Goal: Task Accomplishment & Management: Manage account settings

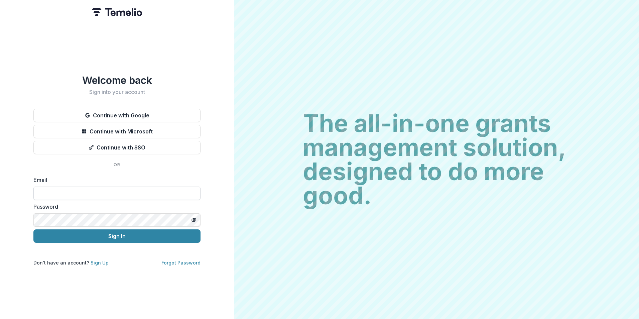
click at [121, 188] on input at bounding box center [116, 192] width 167 height 13
type input "**********"
click at [104, 208] on div "Password" at bounding box center [116, 214] width 167 height 24
click at [33, 229] on button "Sign In" at bounding box center [116, 235] width 167 height 13
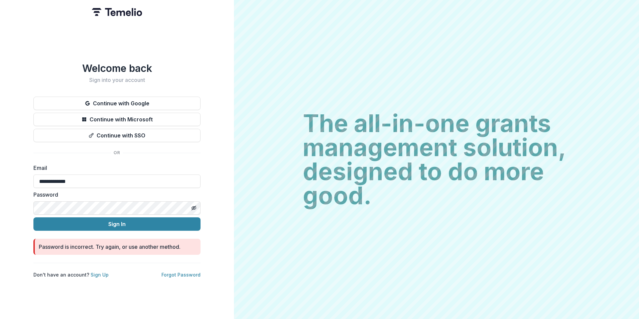
click at [33, 217] on button "Sign In" at bounding box center [116, 223] width 167 height 13
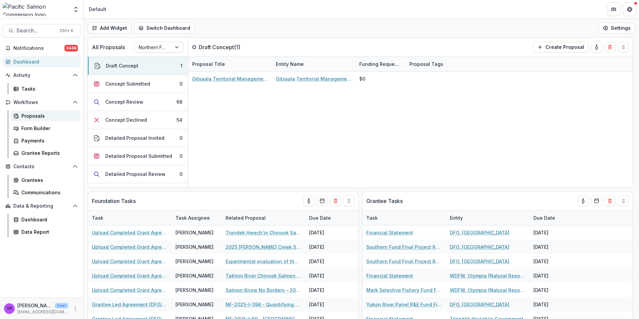
drag, startPoint x: 22, startPoint y: 117, endPoint x: 33, endPoint y: 120, distance: 11.7
click at [22, 117] on div "Proposals" at bounding box center [48, 115] width 54 height 7
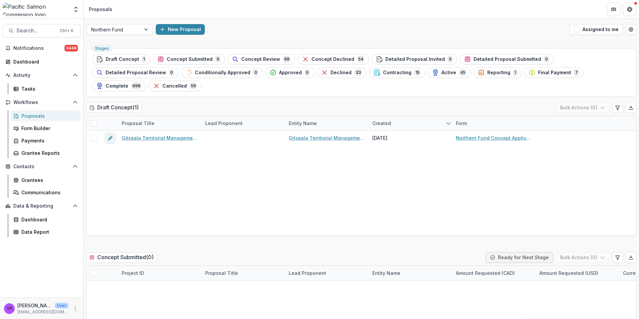
drag, startPoint x: 300, startPoint y: 69, endPoint x: 308, endPoint y: 71, distance: 8.8
click at [374, 69] on div "Contracting 15" at bounding box center [397, 72] width 47 height 7
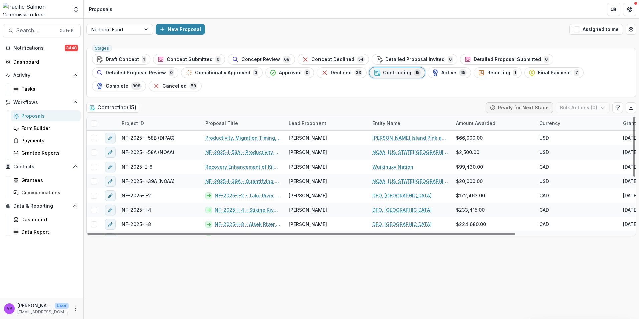
drag, startPoint x: 346, startPoint y: 74, endPoint x: 363, endPoint y: 74, distance: 17.4
click at [441, 74] on span "Active" at bounding box center [448, 73] width 15 height 6
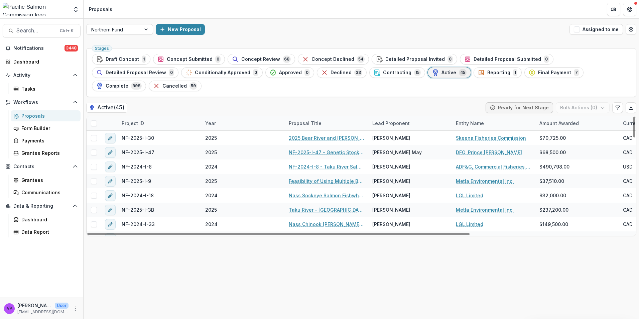
click at [159, 116] on div "Project ID" at bounding box center [160, 123] width 84 height 14
click at [157, 122] on input at bounding box center [159, 125] width 80 height 11
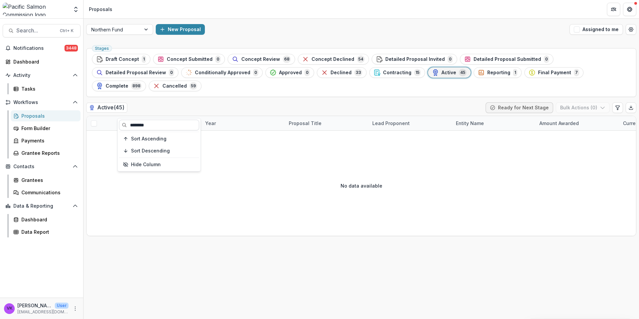
type input "********"
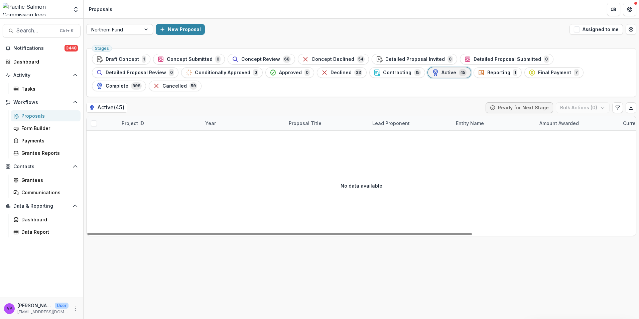
drag, startPoint x: 407, startPoint y: 318, endPoint x: 405, endPoint y: 326, distance: 7.6
click at [405, 318] on html "Skip to content Foundations Pacific Salmon Commission Nonprofits Test Phising I…" at bounding box center [319, 159] width 639 height 319
drag, startPoint x: 300, startPoint y: 73, endPoint x: 324, endPoint y: 74, distance: 24.1
click at [383, 73] on span "Contracting" at bounding box center [397, 73] width 28 height 6
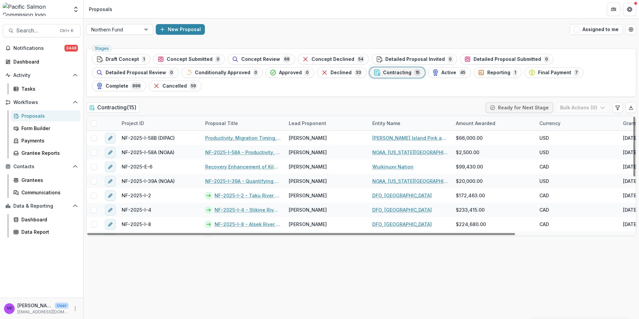
click at [159, 116] on div "Project ID" at bounding box center [160, 123] width 84 height 14
click at [432, 73] on icon "button" at bounding box center [435, 72] width 7 height 7
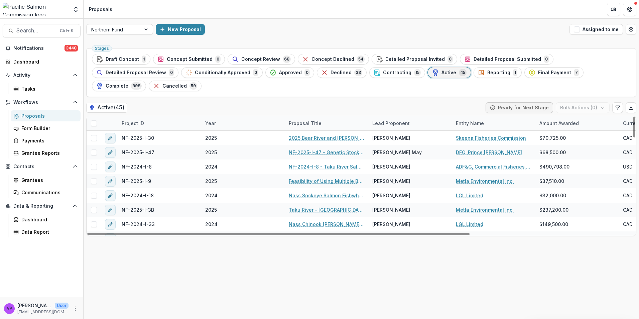
click at [153, 116] on div "Project ID" at bounding box center [160, 123] width 84 height 14
click at [152, 116] on div "Project ID" at bounding box center [160, 123] width 84 height 14
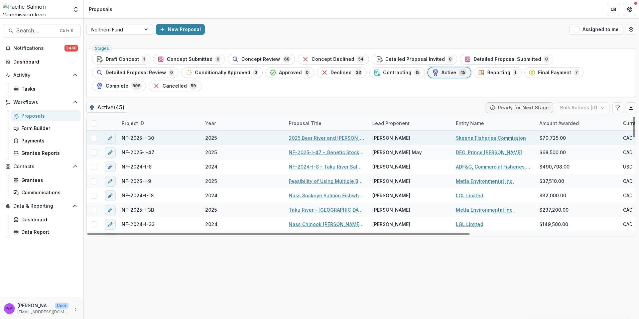
click at [154, 131] on div "NF-2025-I-30" at bounding box center [160, 138] width 84 height 14
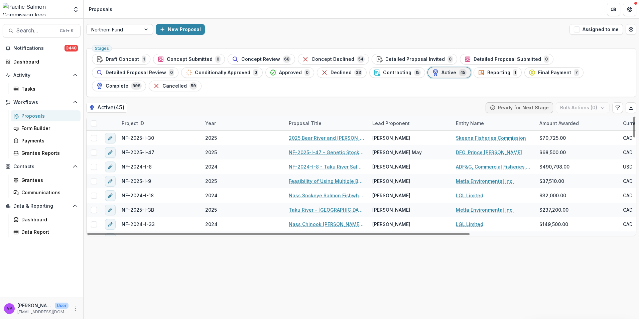
click at [157, 116] on div "Project ID" at bounding box center [160, 123] width 84 height 14
click at [162, 129] on input at bounding box center [159, 125] width 80 height 11
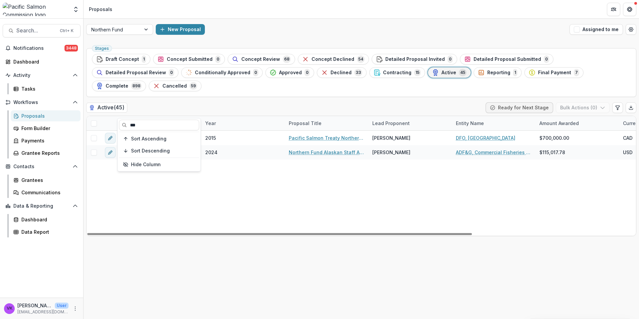
type input "***"
click at [301, 202] on div "NEF Staff Assistant - CAN 2015 Pacific Salmon Treaty Northern Endowment Fund Te…" at bounding box center [478, 183] width 783 height 105
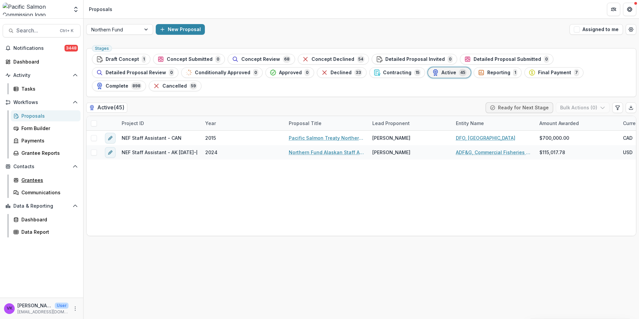
drag, startPoint x: 30, startPoint y: 181, endPoint x: 44, endPoint y: 185, distance: 14.6
click at [30, 182] on div "Grantees" at bounding box center [48, 179] width 54 height 7
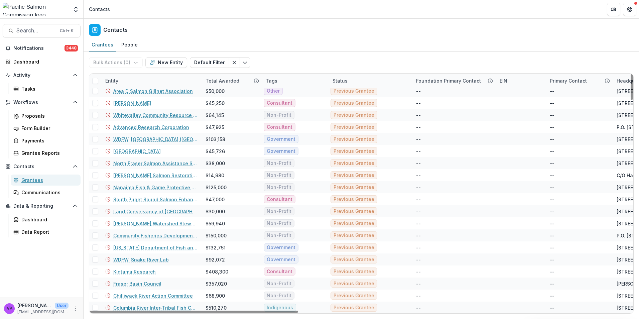
scroll to position [1532, 0]
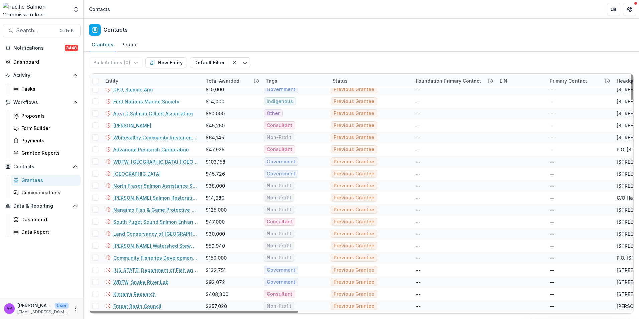
click at [163, 78] on div "Entity" at bounding box center [151, 80] width 100 height 14
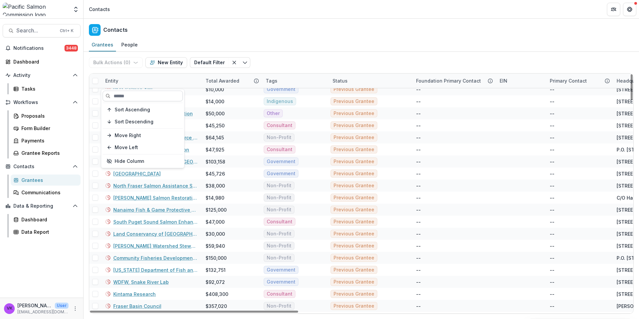
click at [164, 96] on input at bounding box center [143, 96] width 80 height 11
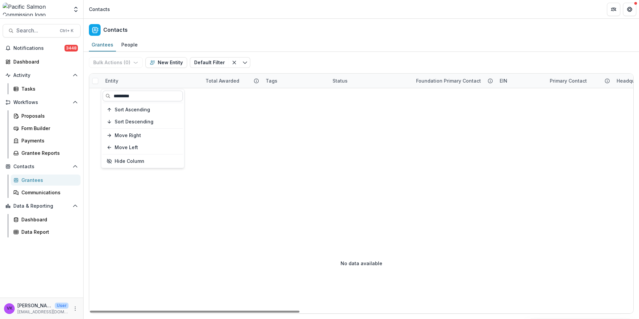
scroll to position [0, 0]
type input "*********"
click at [122, 74] on div "Entity" at bounding box center [151, 80] width 100 height 14
drag, startPoint x: 122, startPoint y: 95, endPoint x: 136, endPoint y: 109, distance: 19.6
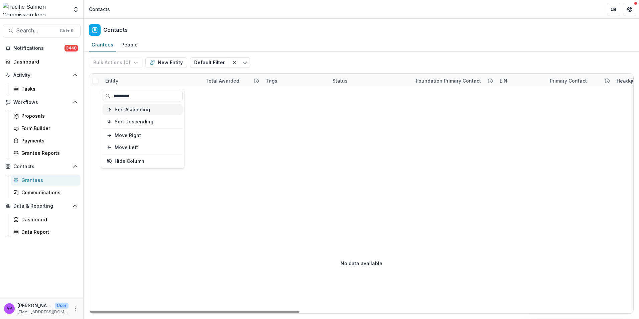
click at [123, 95] on input "*********" at bounding box center [143, 96] width 80 height 11
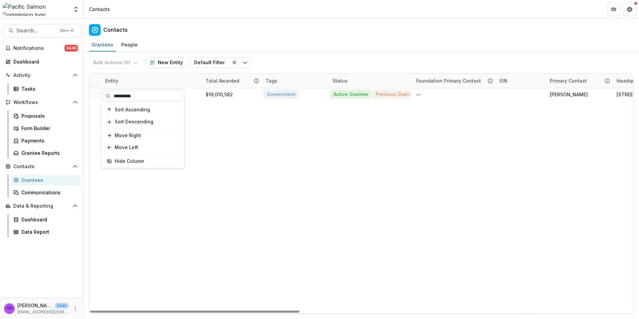
type input "**********"
drag, startPoint x: 344, startPoint y: 193, endPoint x: 186, endPoint y: 77, distance: 196.9
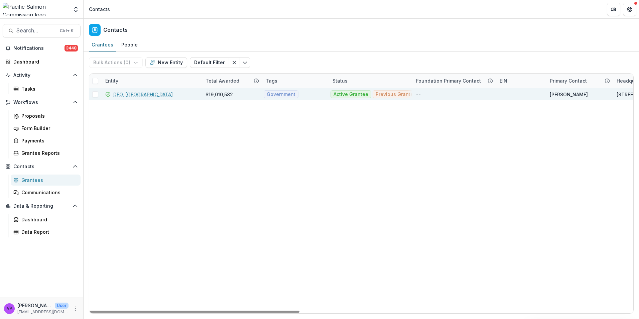
click at [141, 97] on link "DFO, [GEOGRAPHIC_DATA]" at bounding box center [142, 94] width 59 height 7
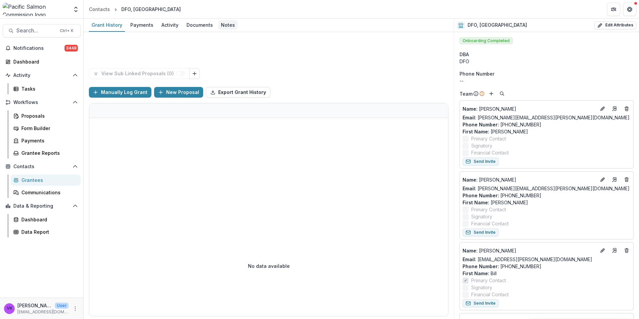
click at [227, 22] on div "Notes" at bounding box center [227, 25] width 19 height 10
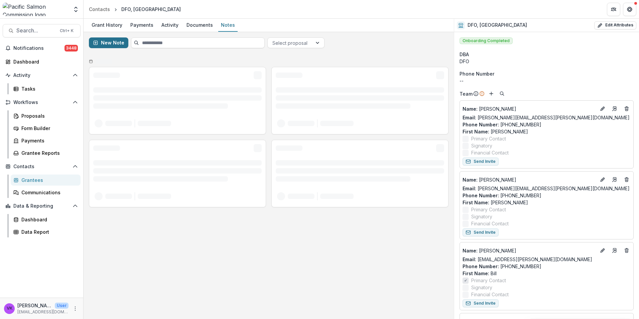
click at [101, 41] on button "New Note" at bounding box center [108, 42] width 39 height 11
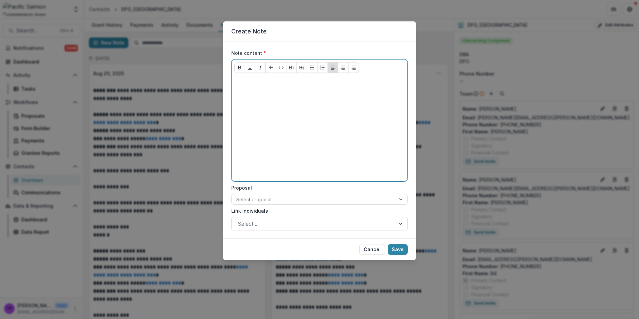
click at [247, 85] on p at bounding box center [319, 81] width 170 height 7
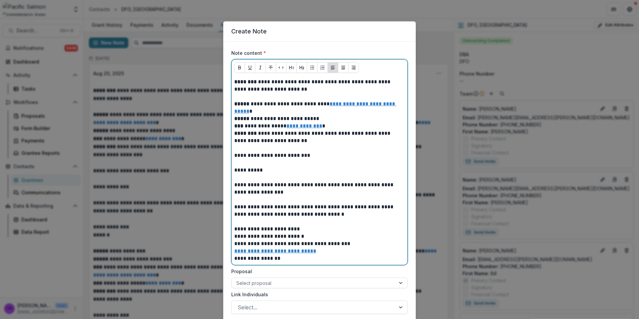
scroll to position [46, 0]
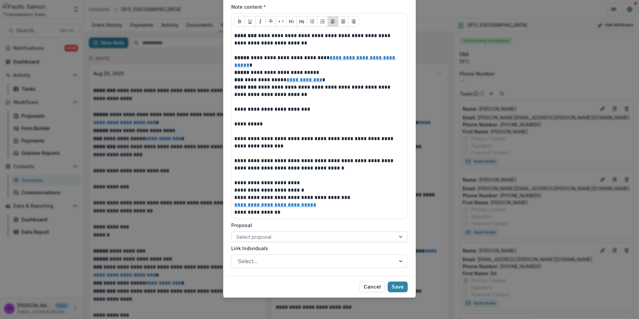
click at [357, 239] on div at bounding box center [313, 237] width 154 height 8
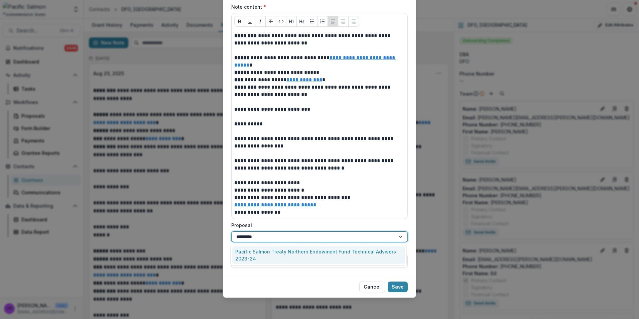
type input "********"
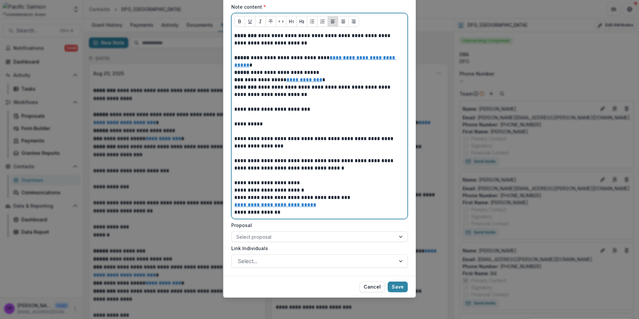
click at [378, 215] on p "**********" at bounding box center [319, 211] width 170 height 7
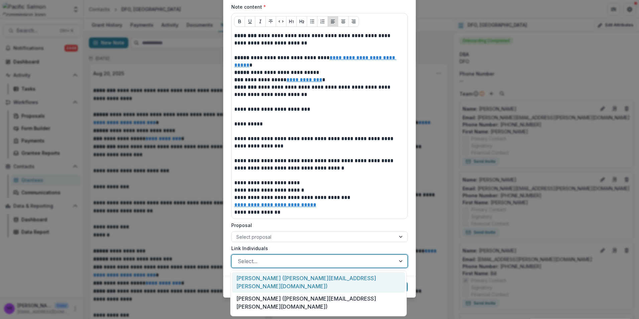
click at [395, 257] on div at bounding box center [401, 261] width 12 height 13
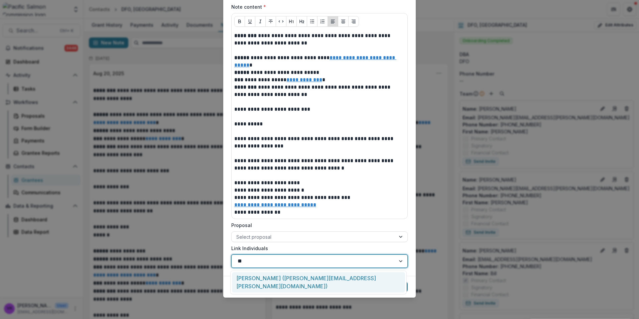
type input "***"
click at [303, 273] on div "[PERSON_NAME] ([PERSON_NAME][EMAIL_ADDRESS][PERSON_NAME][DOMAIN_NAME])" at bounding box center [318, 282] width 173 height 20
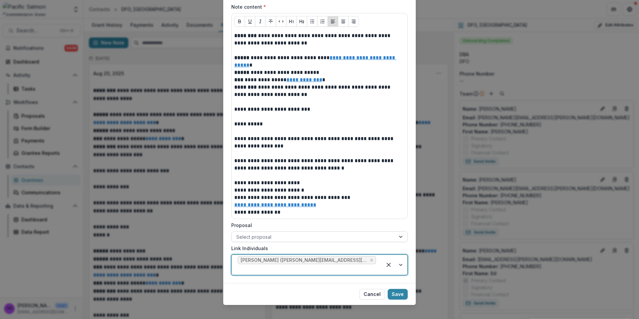
click at [296, 236] on div at bounding box center [313, 237] width 154 height 8
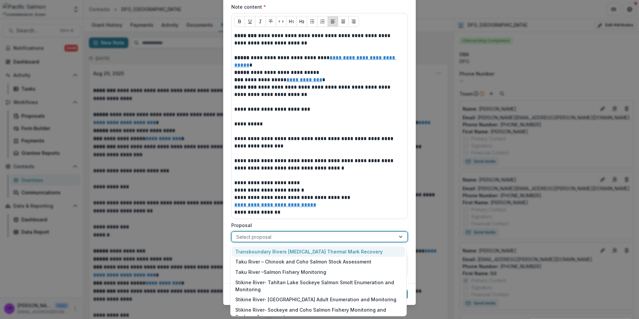
click at [400, 251] on div "Transboundary Rivers [MEDICAL_DATA] Thermal Mark Recovery" at bounding box center [318, 251] width 173 height 10
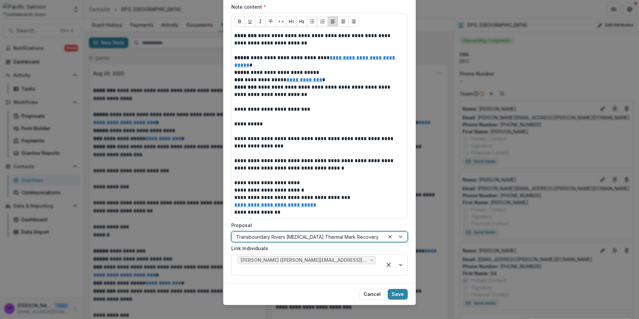
click at [399, 238] on div at bounding box center [396, 237] width 23 height 10
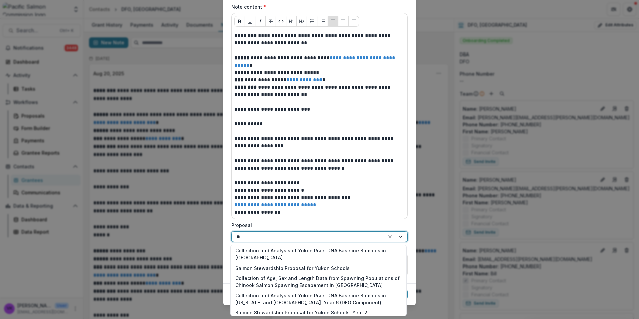
scroll to position [989, 0]
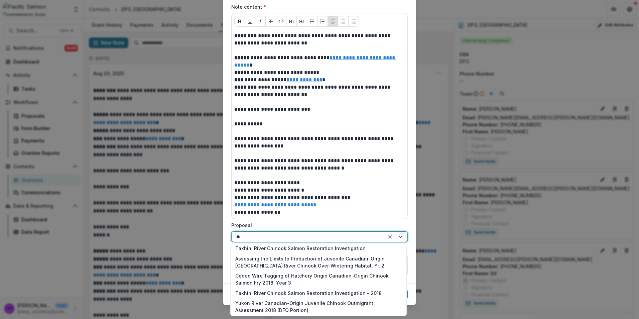
type input "***"
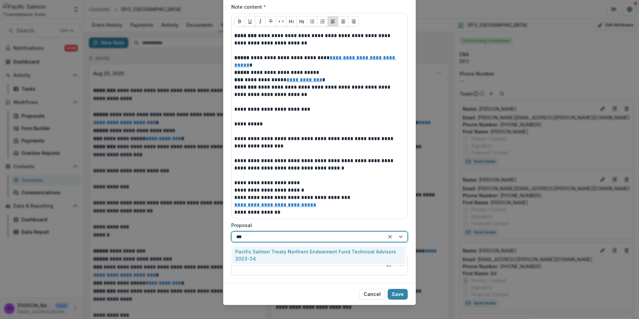
click at [307, 253] on div "Pacific Salmon Treaty Northern Endowment Fund Technical Advisors 2023-24" at bounding box center [318, 254] width 173 height 17
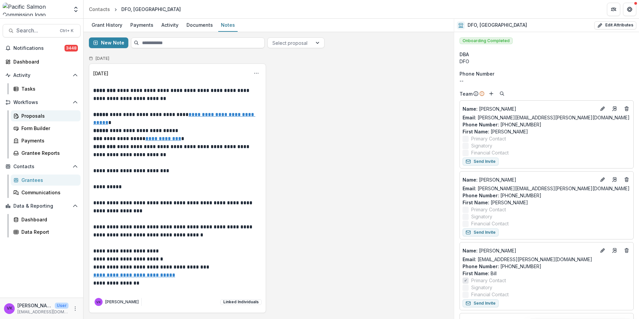
click at [26, 117] on div "Proposals" at bounding box center [48, 115] width 54 height 7
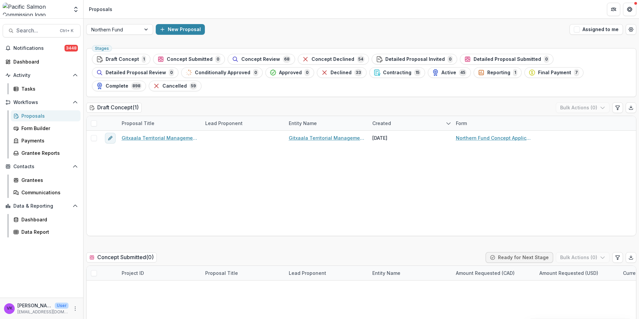
click at [441, 72] on span "Active" at bounding box center [448, 73] width 15 height 6
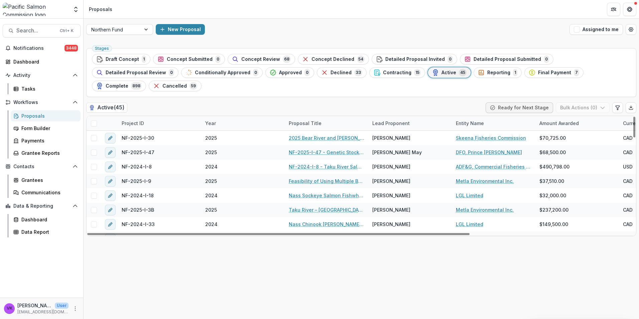
click at [163, 116] on div "Project ID" at bounding box center [160, 123] width 84 height 14
click at [151, 125] on input at bounding box center [159, 125] width 80 height 11
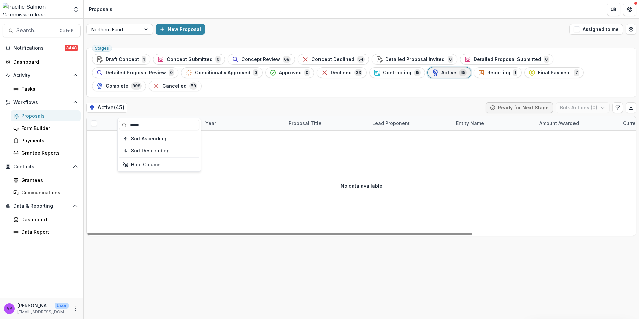
type input "*****"
drag, startPoint x: 238, startPoint y: 155, endPoint x: 243, endPoint y: 155, distance: 4.7
click at [238, 154] on div "No data available" at bounding box center [361, 185] width 549 height 100
click at [159, 116] on div "Project ID" at bounding box center [160, 123] width 84 height 14
drag, startPoint x: 141, startPoint y: 126, endPoint x: 145, endPoint y: 129, distance: 5.6
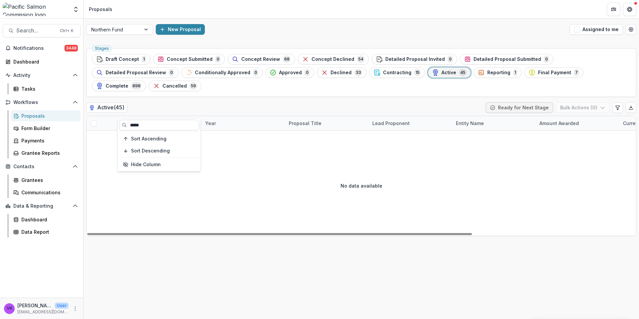
click at [141, 125] on input "*****" at bounding box center [159, 125] width 80 height 11
click at [145, 122] on input "******" at bounding box center [159, 125] width 80 height 11
type input "********"
click at [230, 154] on div "No data available" at bounding box center [361, 185] width 549 height 100
drag, startPoint x: 160, startPoint y: 107, endPoint x: 171, endPoint y: 106, distance: 11.1
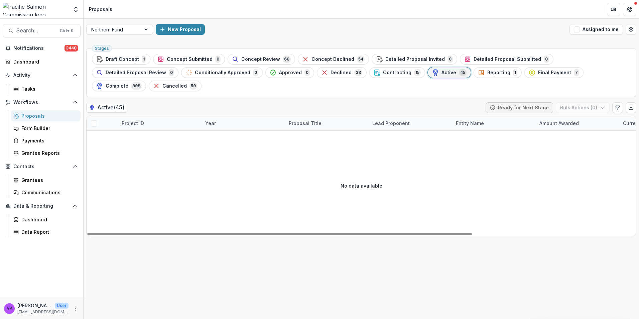
click at [160, 116] on div "Project ID" at bounding box center [160, 123] width 84 height 14
click at [149, 123] on input "********" at bounding box center [159, 125] width 80 height 11
drag, startPoint x: 151, startPoint y: 127, endPoint x: 81, endPoint y: 135, distance: 70.7
click at [85, 135] on body "Skip to content Foundations Pacific Salmon Commission Nonprofits Test Phising I…" at bounding box center [319, 159] width 639 height 319
click at [165, 116] on div "Project ID" at bounding box center [160, 123] width 84 height 14
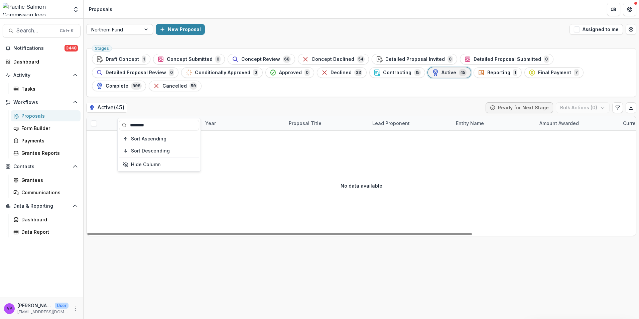
drag, startPoint x: 159, startPoint y: 124, endPoint x: 99, endPoint y: 125, distance: 60.5
click at [99, 125] on body "Skip to content Foundations Pacific Salmon Commission Nonprofits Test Phising I…" at bounding box center [319, 159] width 639 height 319
drag, startPoint x: 154, startPoint y: 123, endPoint x: 119, endPoint y: 127, distance: 34.9
click at [119, 127] on div "******** Sort Ascending Sort Descending Hide Column" at bounding box center [159, 144] width 83 height 53
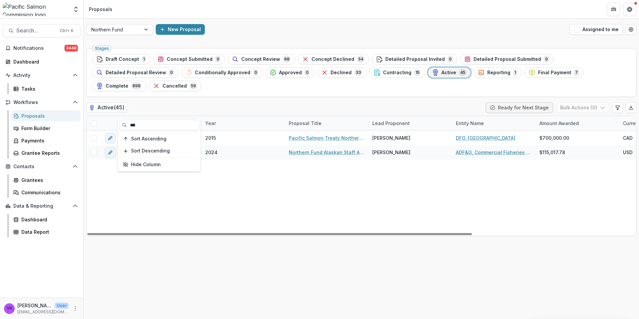
type input "***"
click at [273, 166] on div "NEF Staff Assistant - CAN 2015 Pacific Salmon Treaty Northern Endowment Fund Te…" at bounding box center [478, 183] width 783 height 105
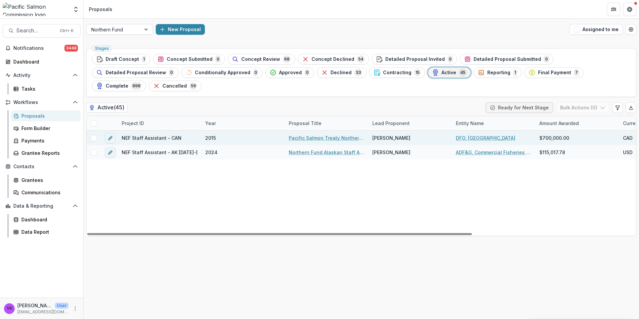
click at [321, 134] on link "Pacific Salmon Treaty Northern Endowment Fund Technical Advisors 2023-24" at bounding box center [327, 137] width 76 height 7
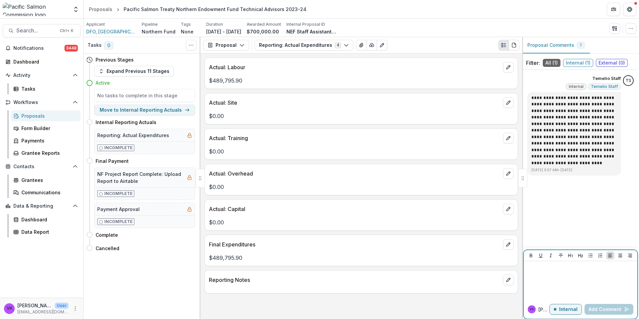
click at [543, 272] on div at bounding box center [580, 280] width 108 height 33
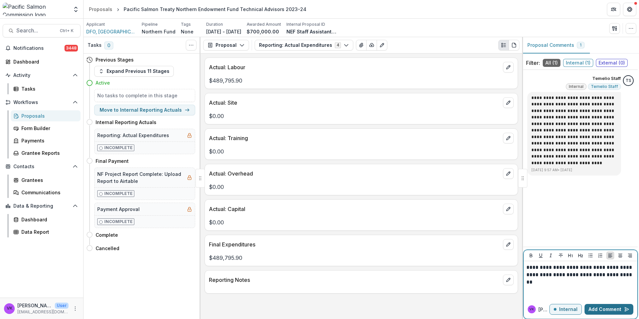
click at [602, 308] on button "Add Comment" at bounding box center [608, 309] width 49 height 11
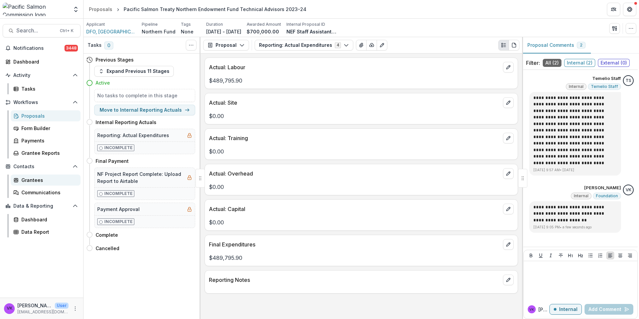
click at [35, 178] on div "Grantees" at bounding box center [48, 179] width 54 height 7
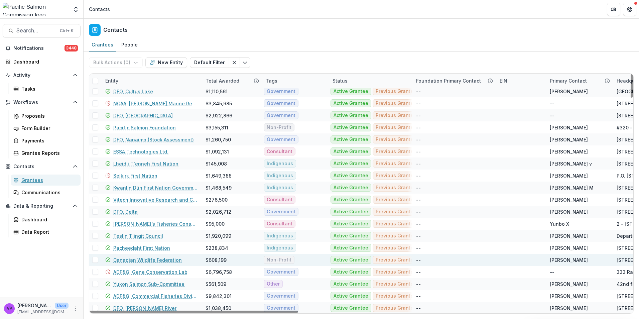
scroll to position [134, 0]
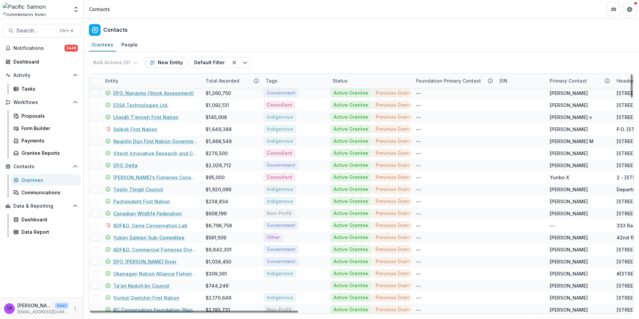
click at [148, 80] on div "Entity" at bounding box center [151, 80] width 100 height 14
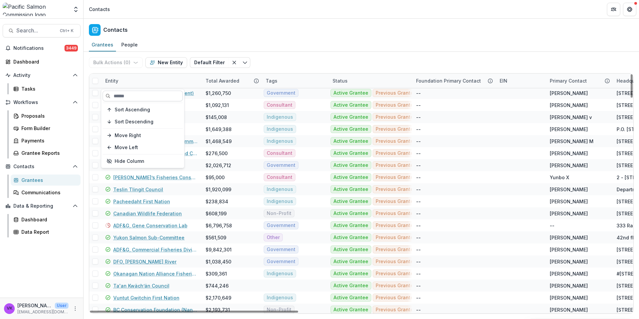
click at [147, 97] on input at bounding box center [143, 96] width 80 height 11
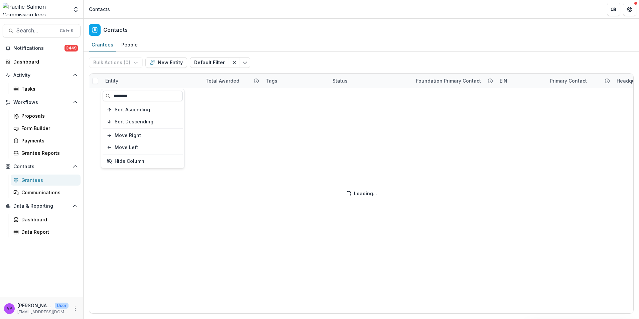
scroll to position [0, 0]
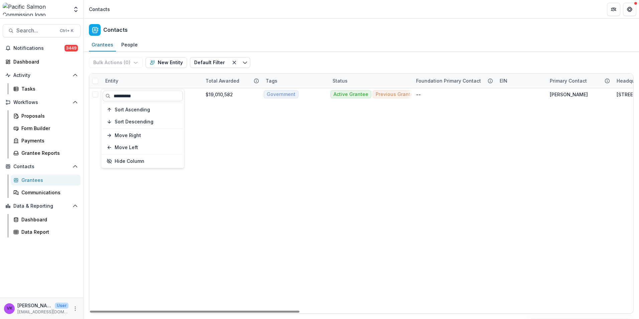
type input "**********"
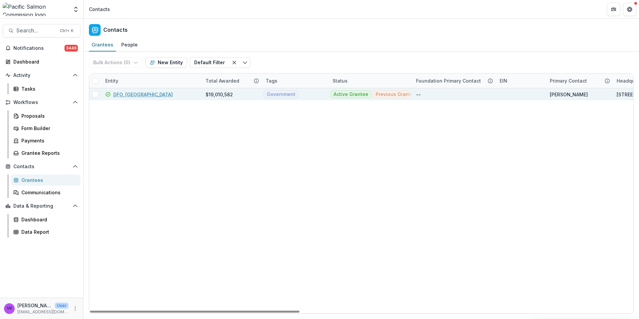
click at [130, 96] on link "DFO, [GEOGRAPHIC_DATA]" at bounding box center [142, 94] width 59 height 7
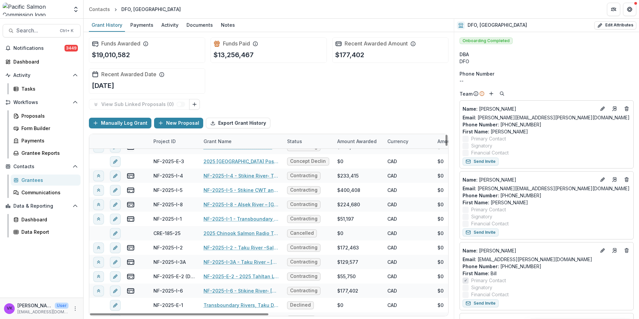
scroll to position [33, 0]
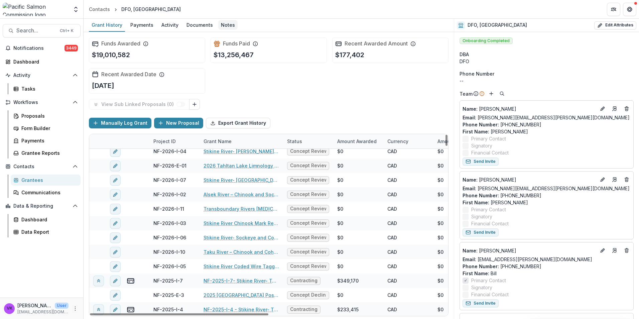
click at [222, 23] on div "Notes" at bounding box center [227, 25] width 19 height 10
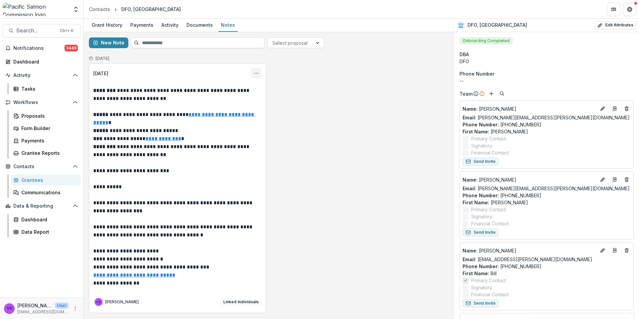
click at [257, 73] on icon "Options" at bounding box center [256, 72] width 5 height 5
click at [206, 100] on button "Edit" at bounding box center [222, 99] width 71 height 11
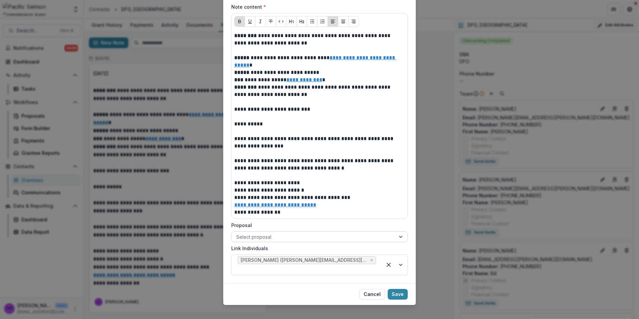
click at [365, 233] on div at bounding box center [313, 237] width 154 height 8
click at [358, 235] on div at bounding box center [313, 237] width 154 height 8
click at [356, 237] on div at bounding box center [313, 237] width 154 height 8
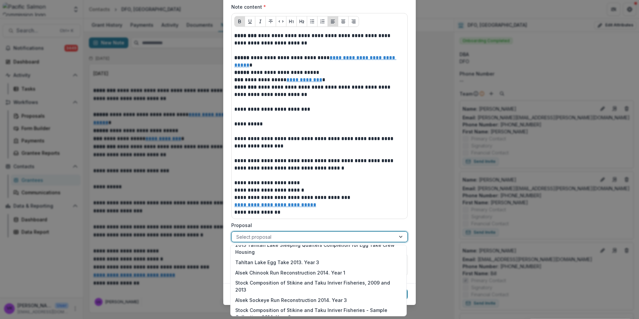
scroll to position [768, 0]
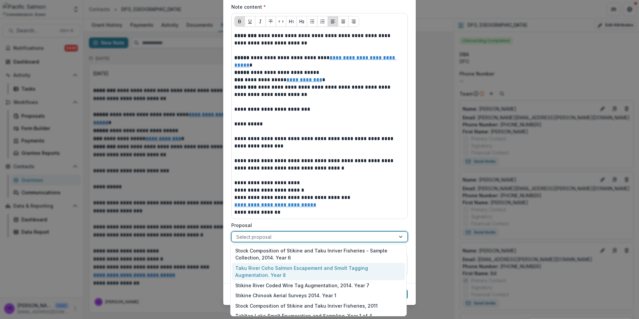
click at [289, 236] on div at bounding box center [313, 237] width 154 height 8
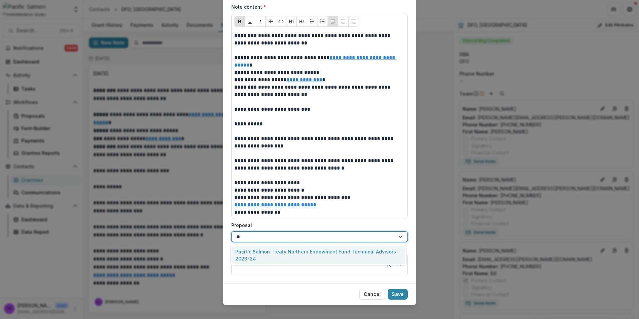
type input "***"
drag, startPoint x: 295, startPoint y: 251, endPoint x: 332, endPoint y: 263, distance: 39.5
click at [295, 251] on div "Pacific Salmon Treaty Northern Endowment Fund Technical Advisors 2023-24" at bounding box center [318, 254] width 173 height 17
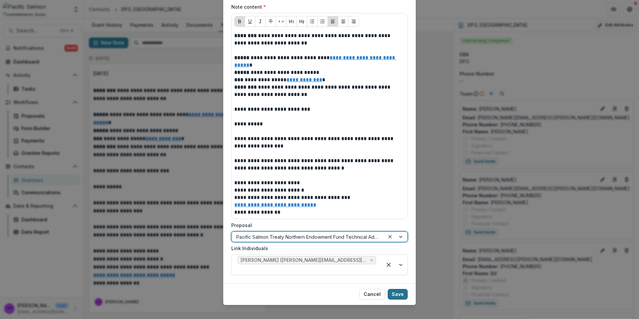
click at [402, 289] on button "Save" at bounding box center [398, 294] width 20 height 11
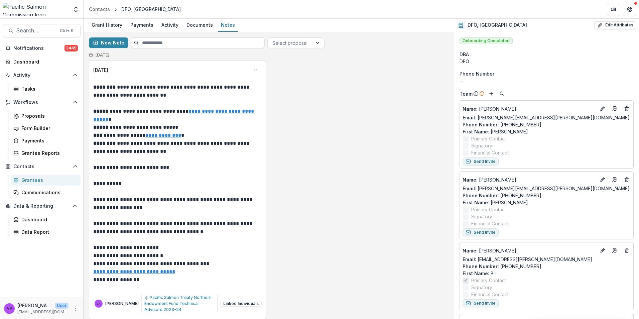
scroll to position [0, 0]
